Goal: Information Seeking & Learning: Learn about a topic

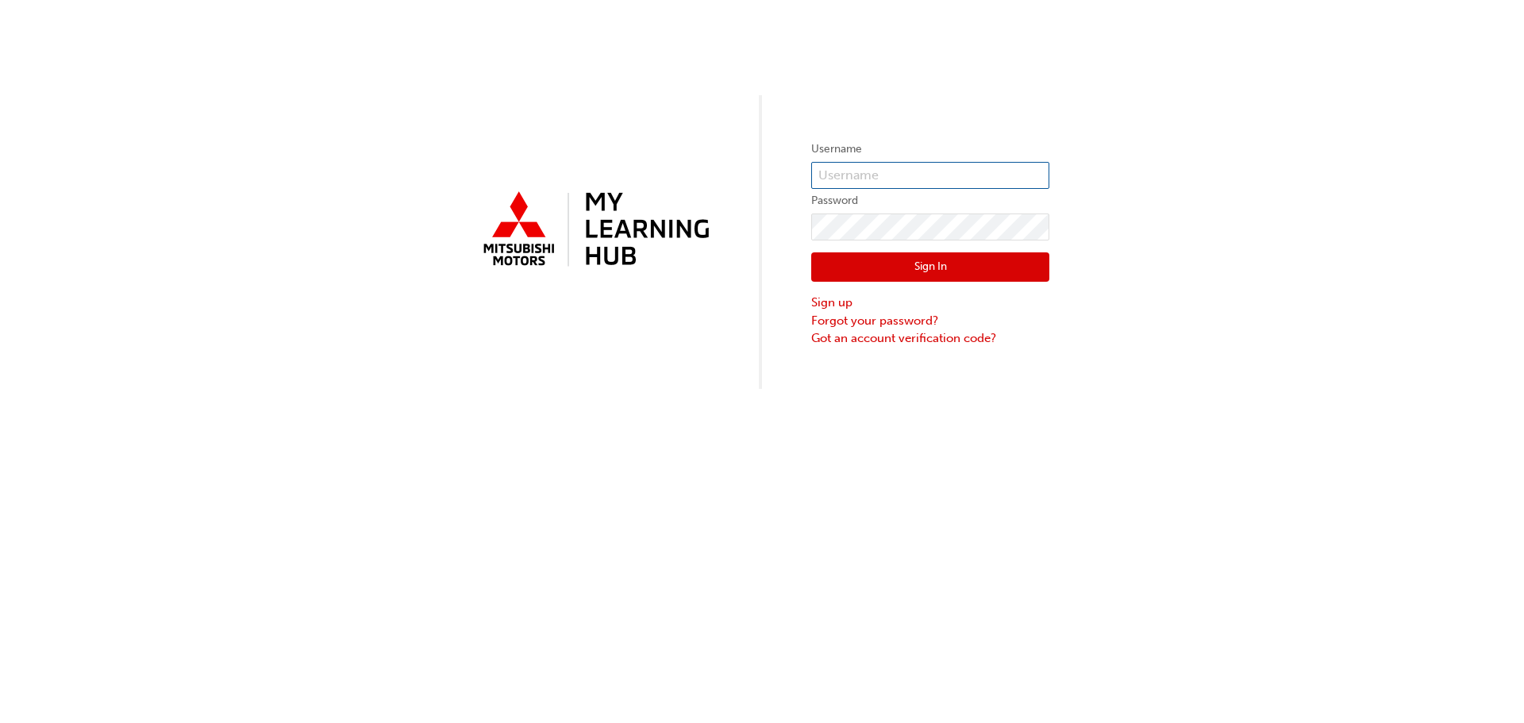
type input "0005311857"
click at [871, 272] on button "Sign In" at bounding box center [930, 267] width 238 height 30
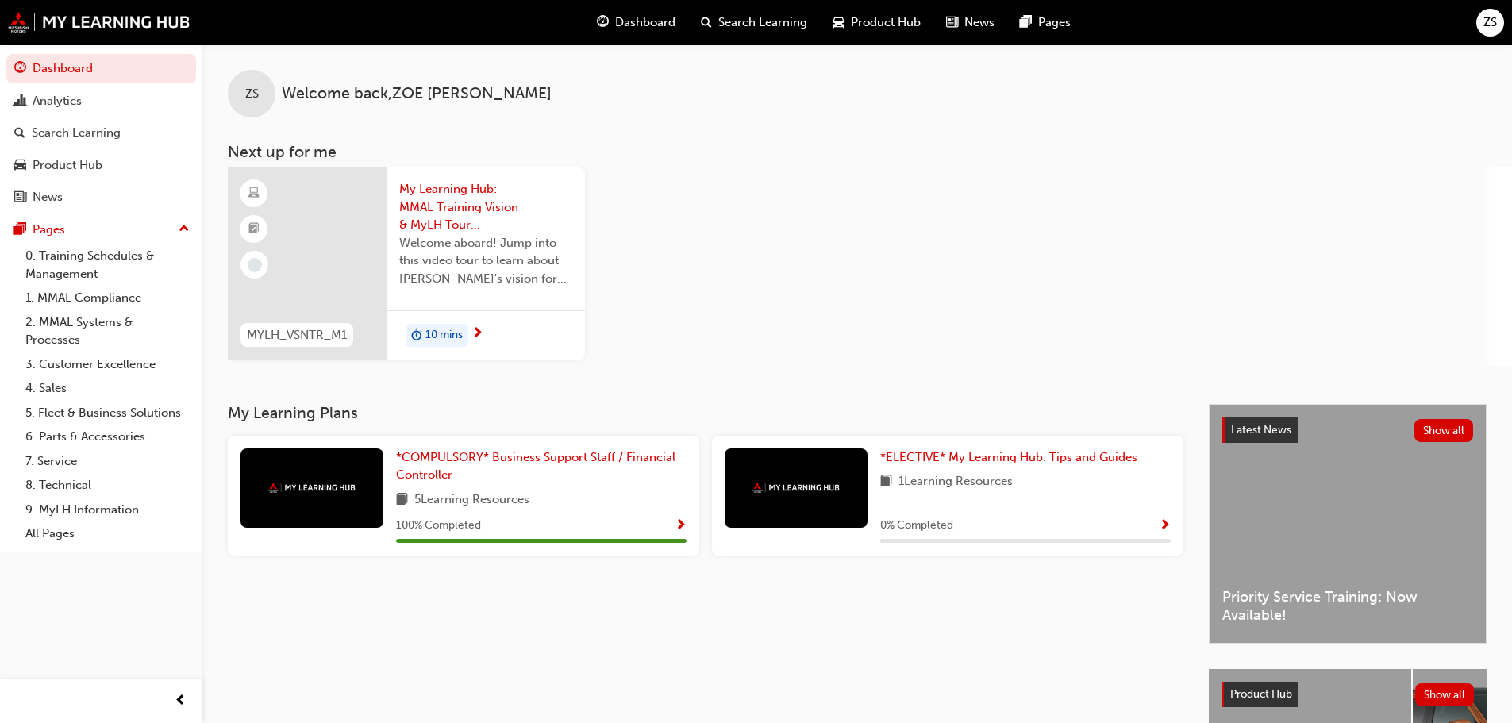
click at [1339, 685] on div "Product Hub Show all" at bounding box center [1347, 694] width 252 height 25
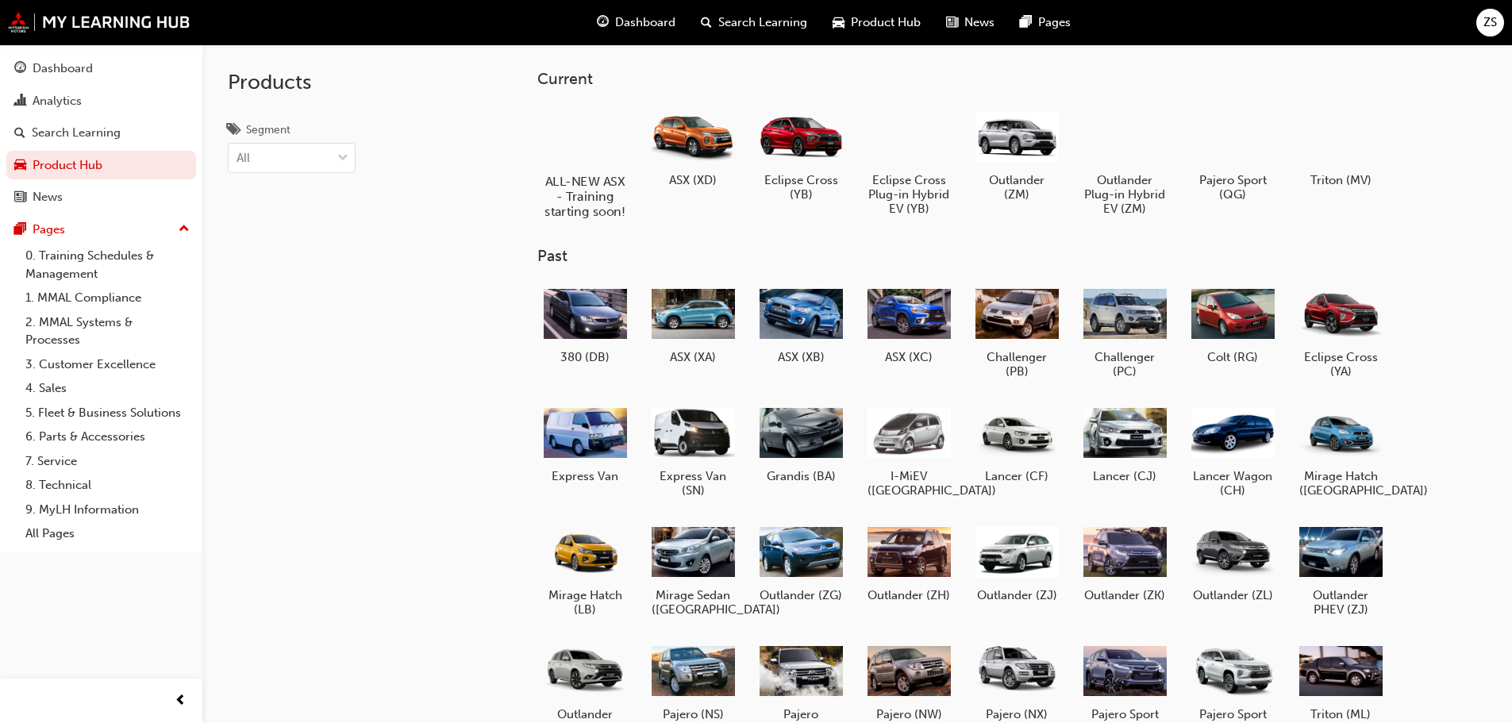
click at [606, 153] on div at bounding box center [584, 135] width 88 height 63
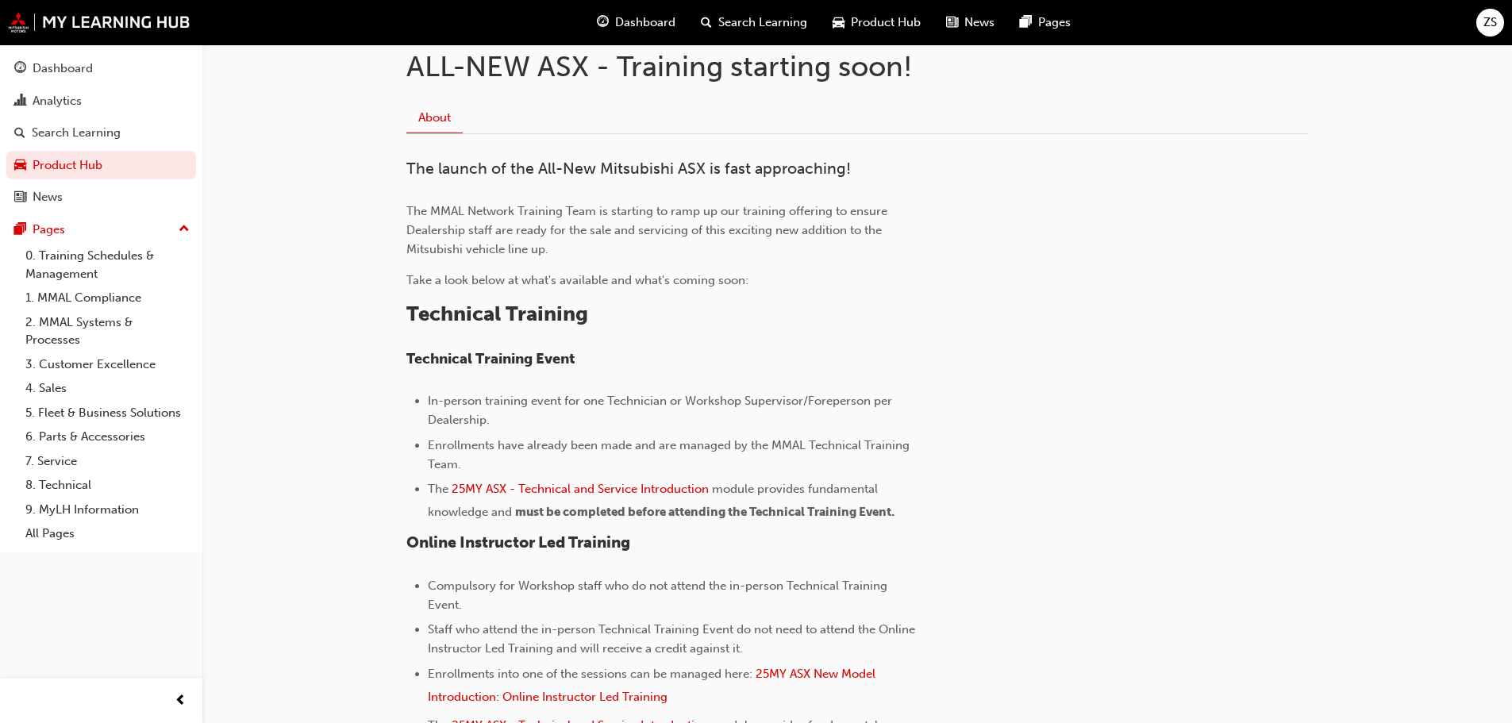
scroll to position [476, 0]
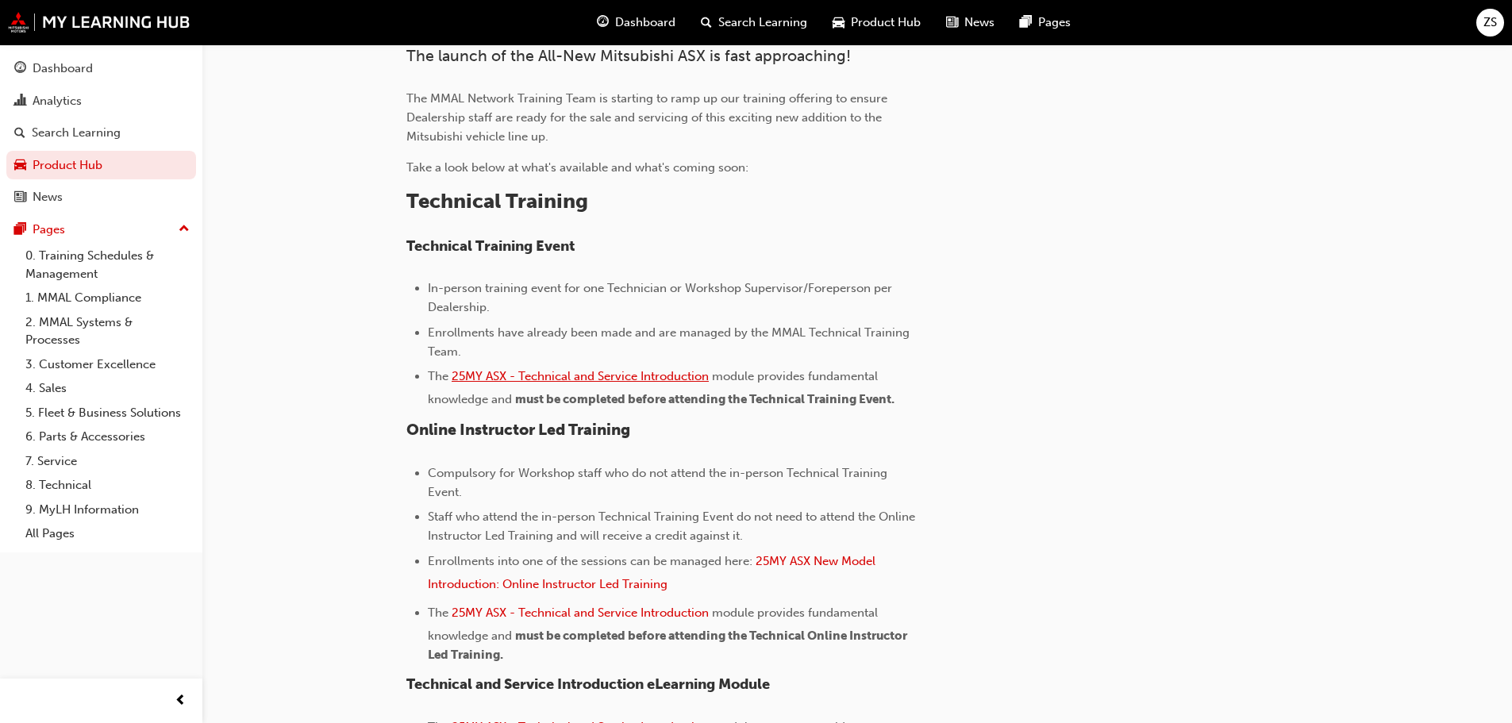
click at [657, 378] on span "25MY ASX - Technical and Service Introduction" at bounding box center [580, 376] width 257 height 14
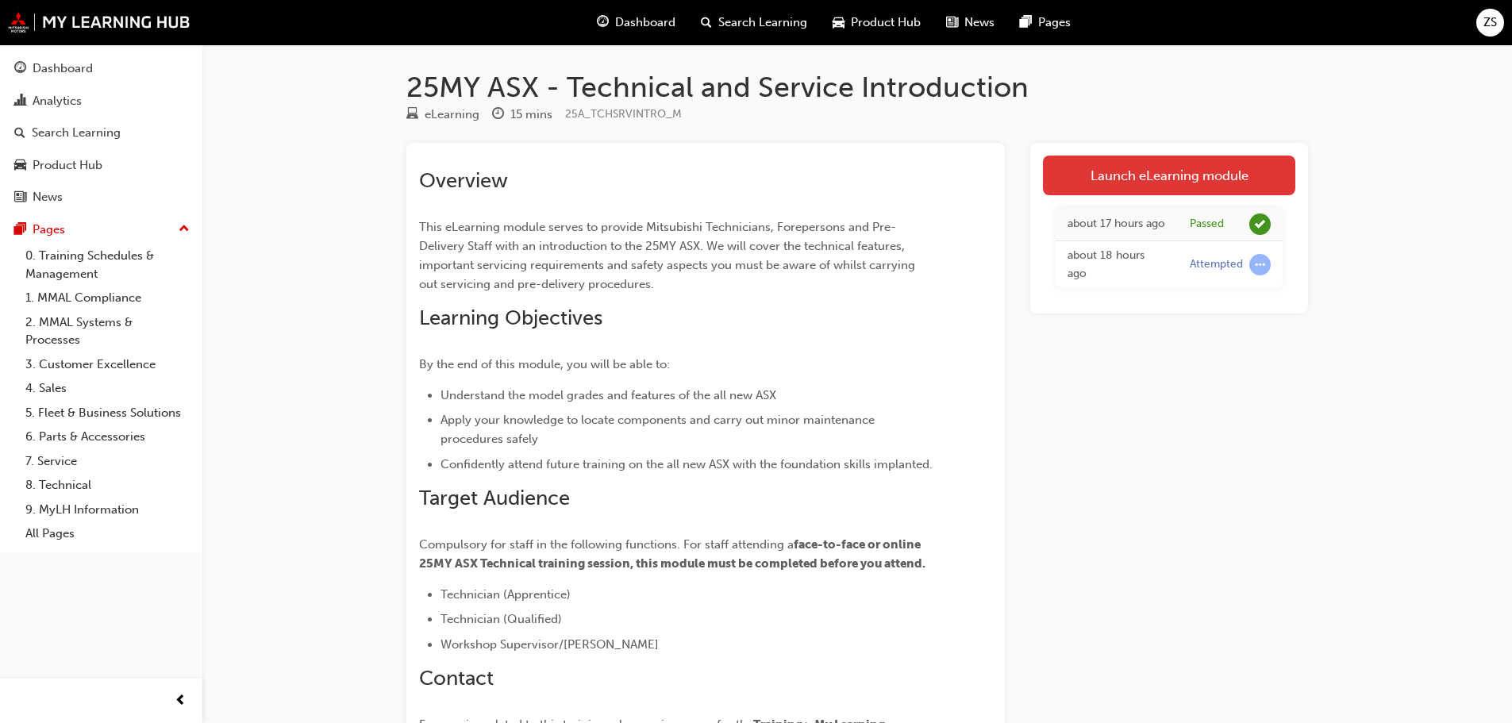
click at [1184, 163] on link "Launch eLearning module" at bounding box center [1169, 176] width 252 height 40
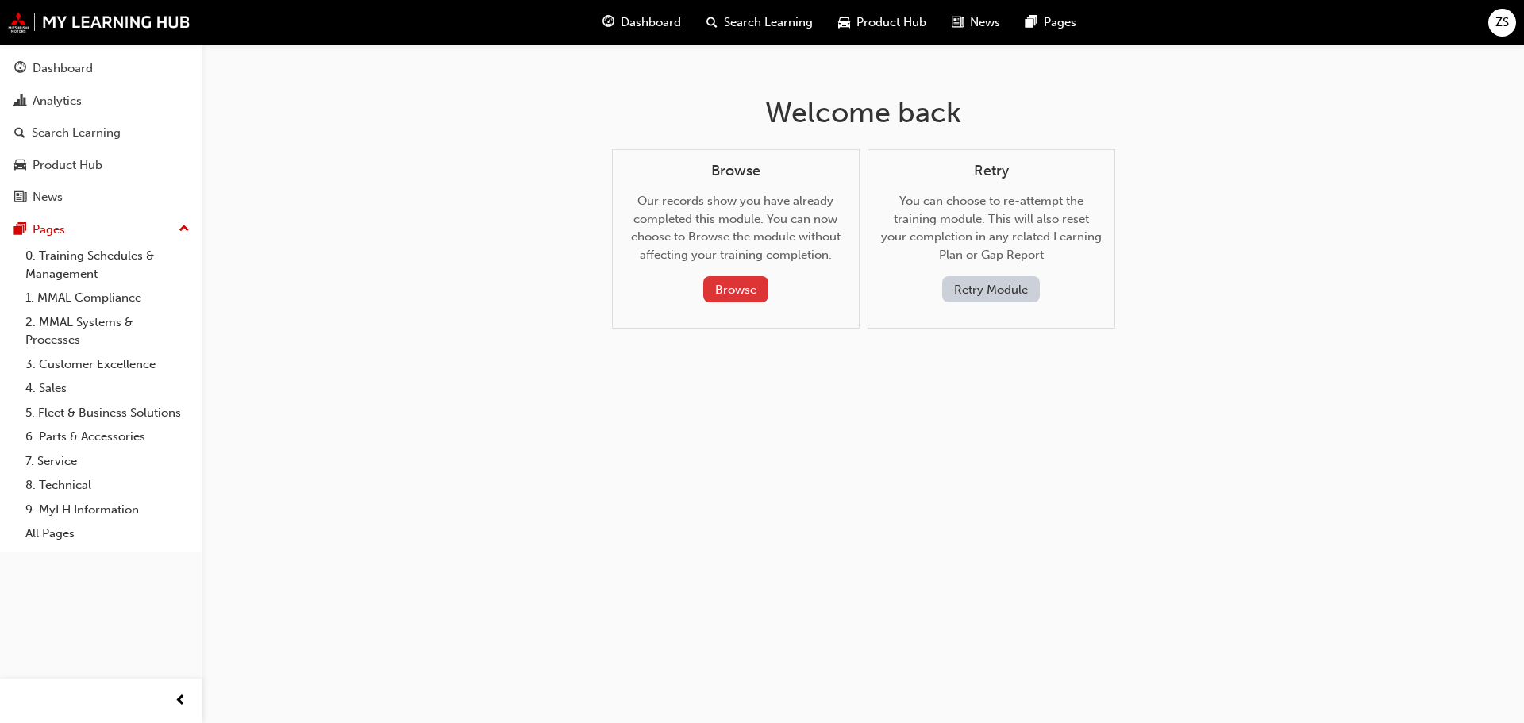
click at [748, 298] on button "Browse" at bounding box center [735, 289] width 65 height 26
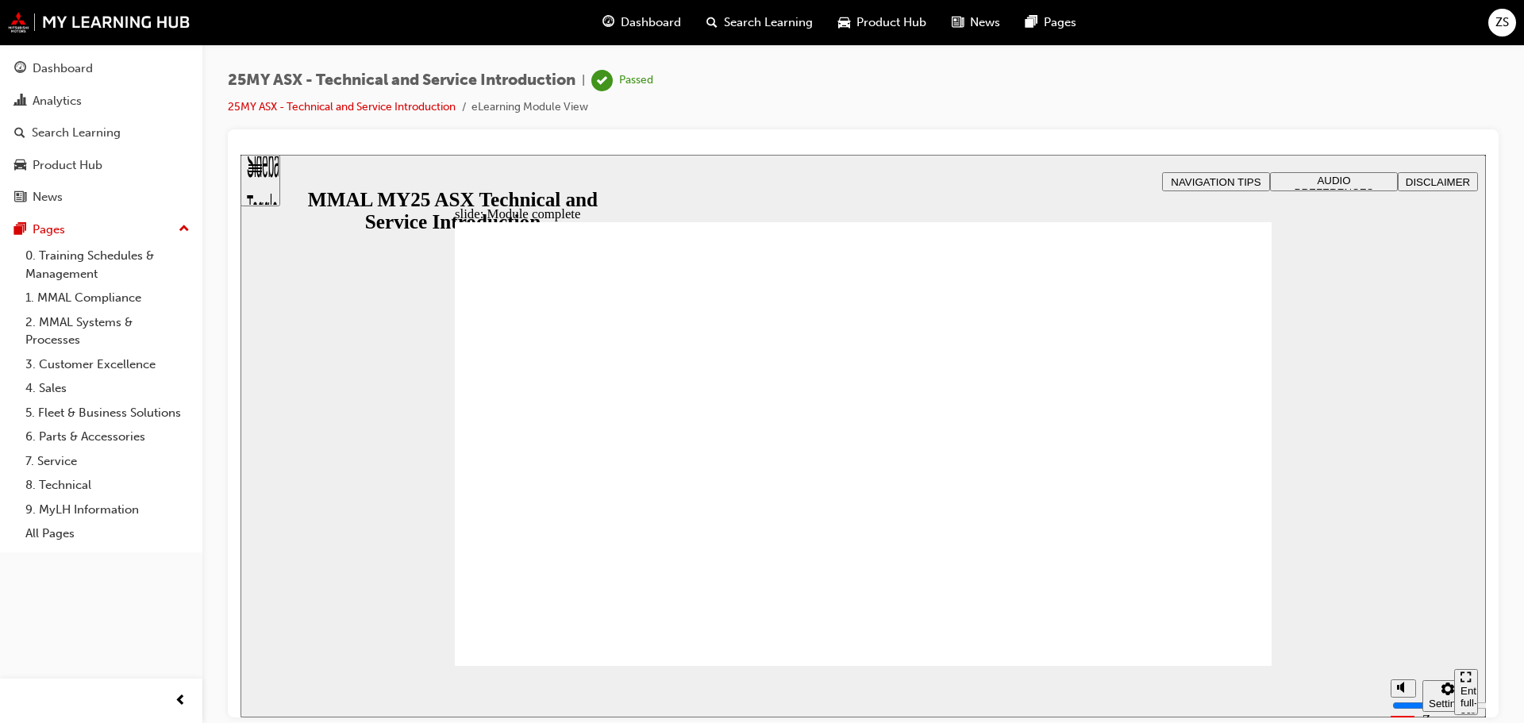
click at [1215, 172] on button "NAVIGATION TIPS" at bounding box center [1216, 180] width 108 height 19
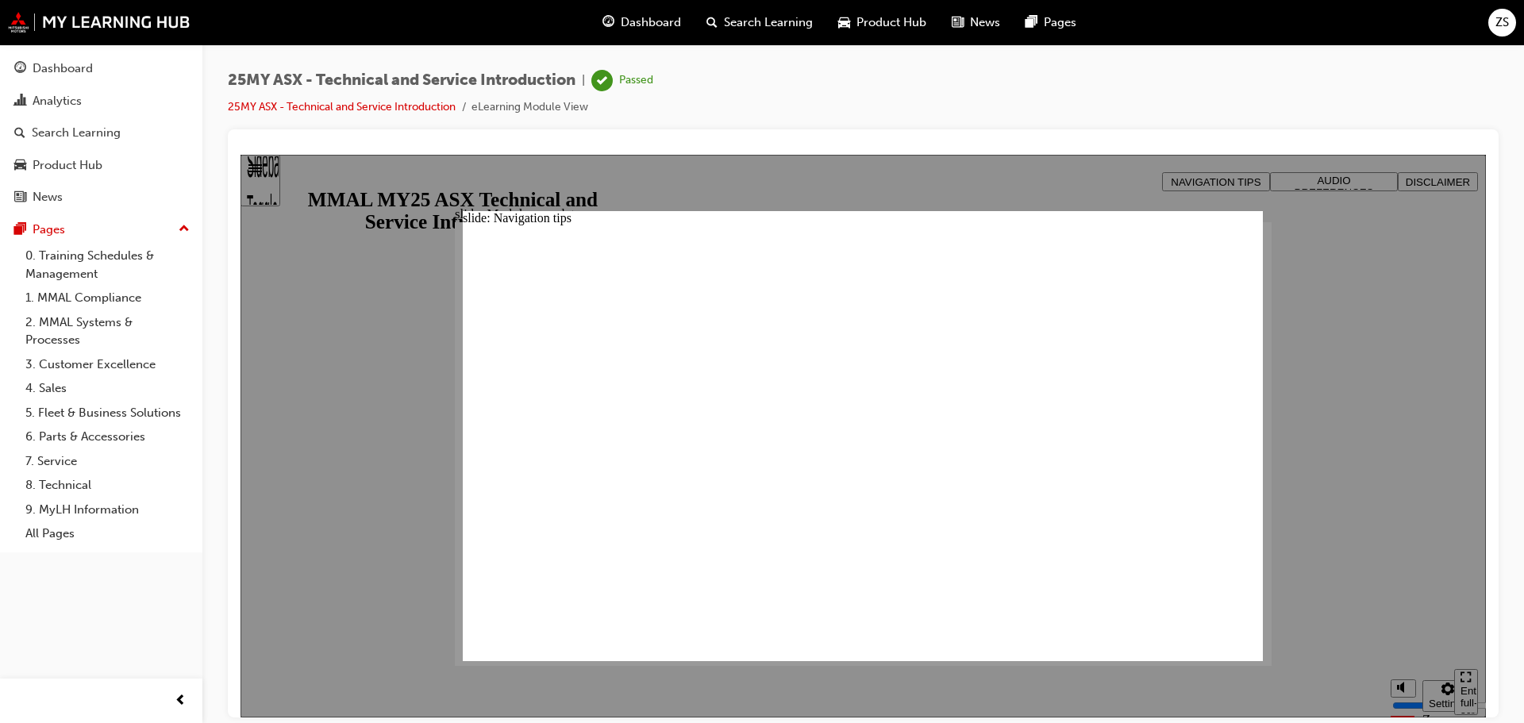
click at [267, 179] on div at bounding box center [862, 435] width 1245 height 563
click at [1447, 595] on div at bounding box center [862, 435] width 1245 height 563
click at [265, 176] on div at bounding box center [862, 435] width 1245 height 563
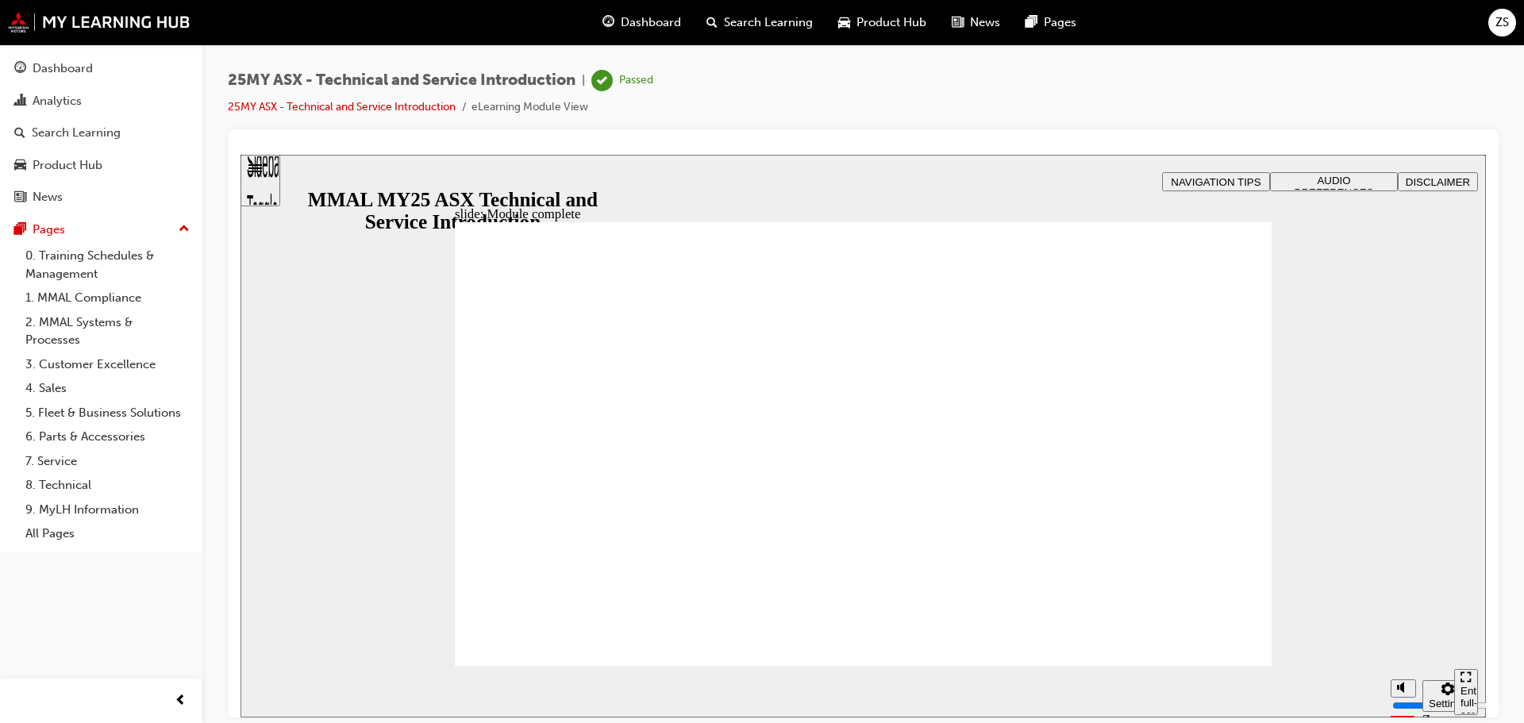
click at [263, 174] on div "Sidebar Toggle" at bounding box center [260, 185] width 27 height 95
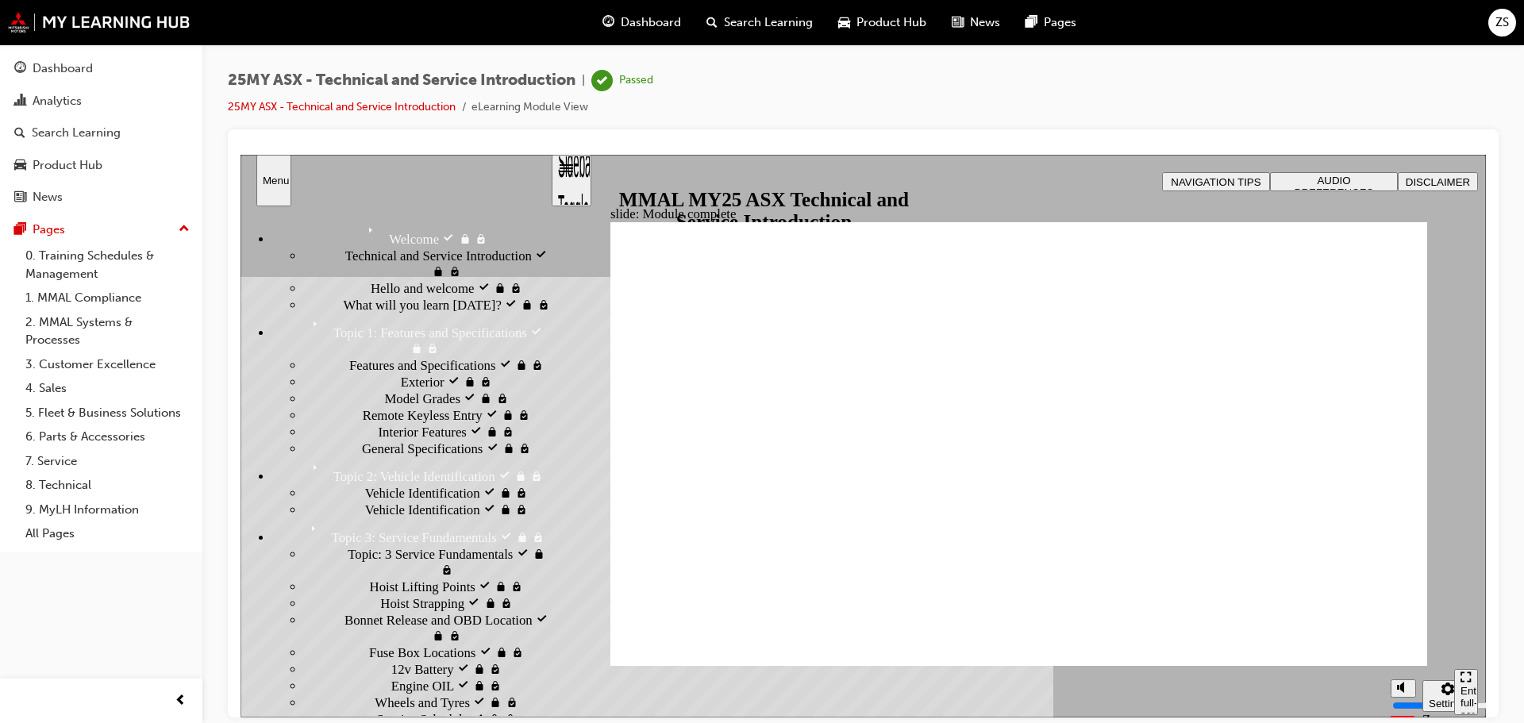
click at [379, 439] on span "Interior Features visited" at bounding box center [442, 431] width 127 height 16
